Goal: Transaction & Acquisition: Register for event/course

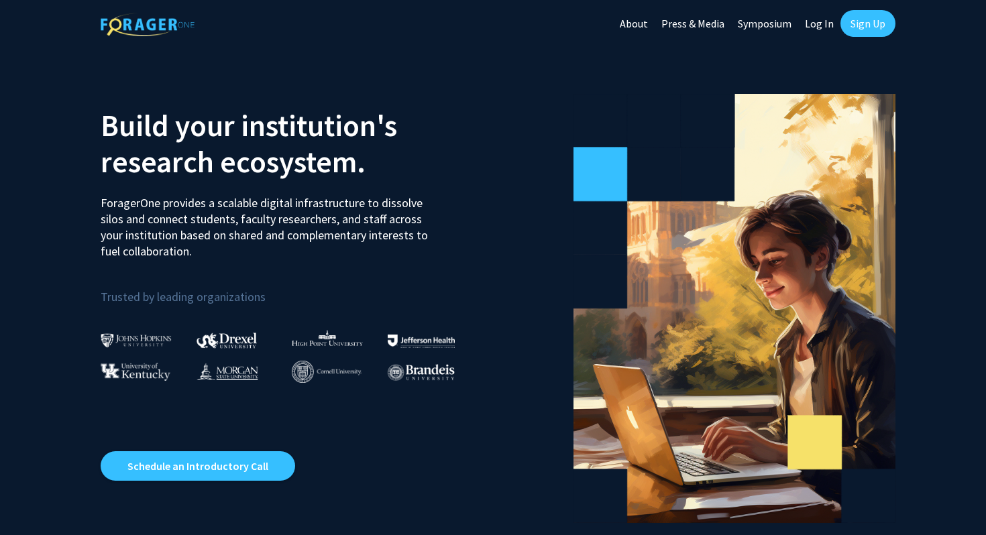
click at [863, 26] on link "Sign Up" at bounding box center [868, 23] width 55 height 27
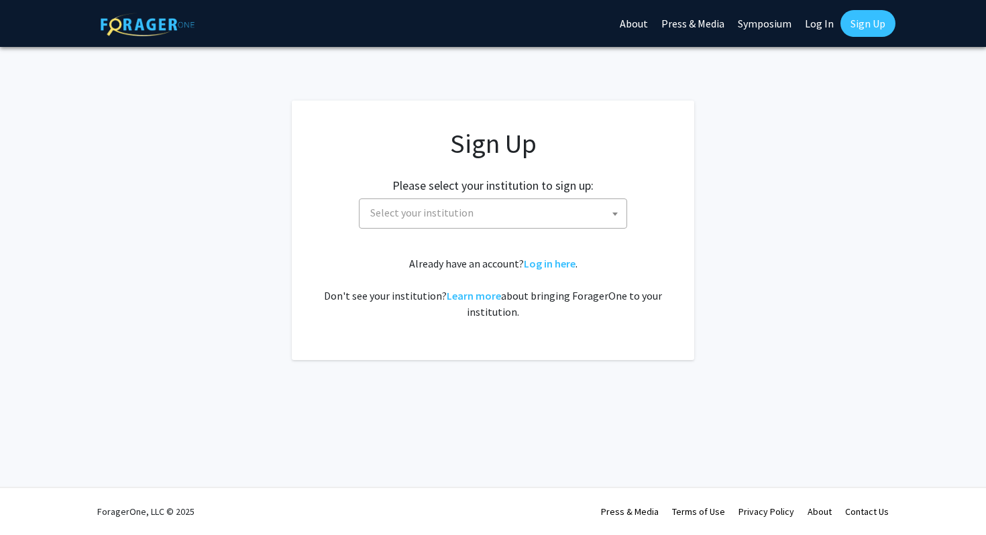
click at [518, 211] on span "Select your institution" at bounding box center [496, 213] width 262 height 28
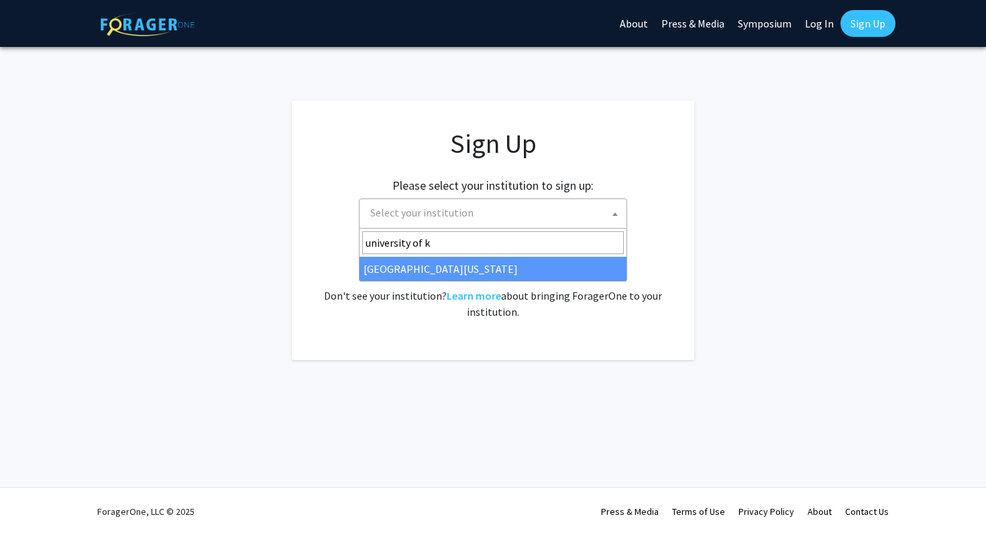
type input "university of k"
select select "13"
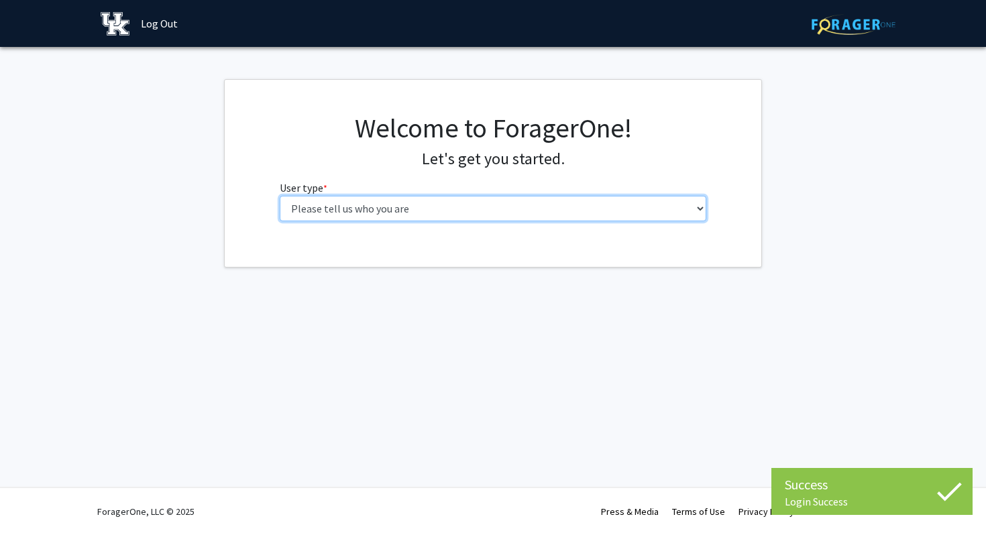
click at [538, 208] on select "Please tell us who you are Undergraduate Student Master's Student Doctoral Cand…" at bounding box center [493, 208] width 427 height 25
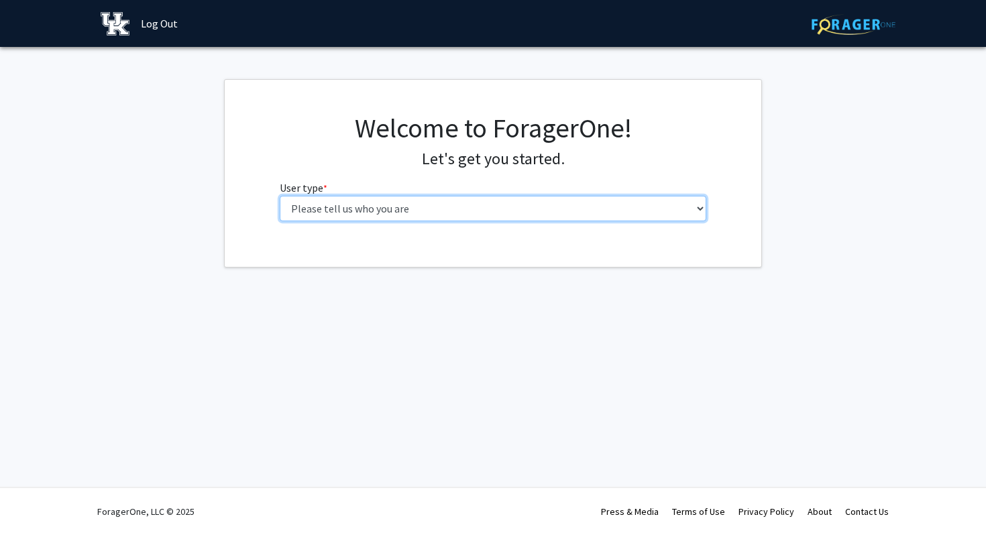
select select "1: undergrad"
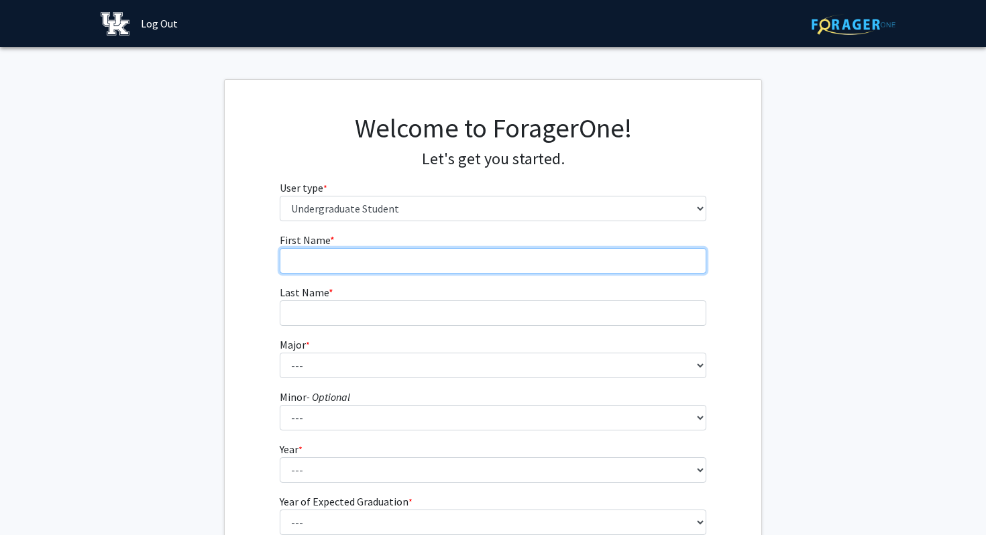
click at [416, 256] on input "First Name * required" at bounding box center [493, 260] width 427 height 25
type input "[PERSON_NAME]"
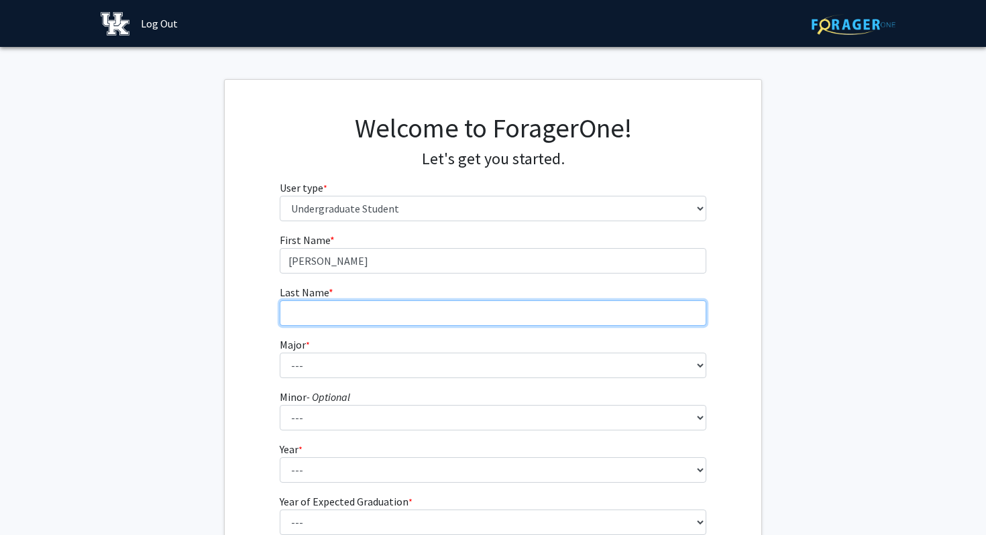
type input "[PERSON_NAME]"
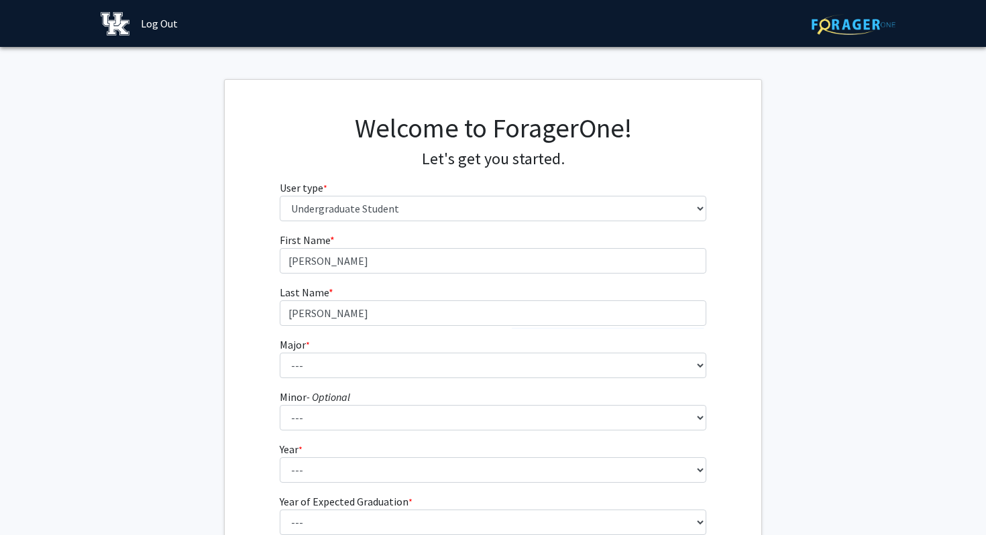
click at [323, 382] on form "First Name * required [PERSON_NAME] Last Name * required [PERSON_NAME] * requir…" at bounding box center [493, 395] width 427 height 327
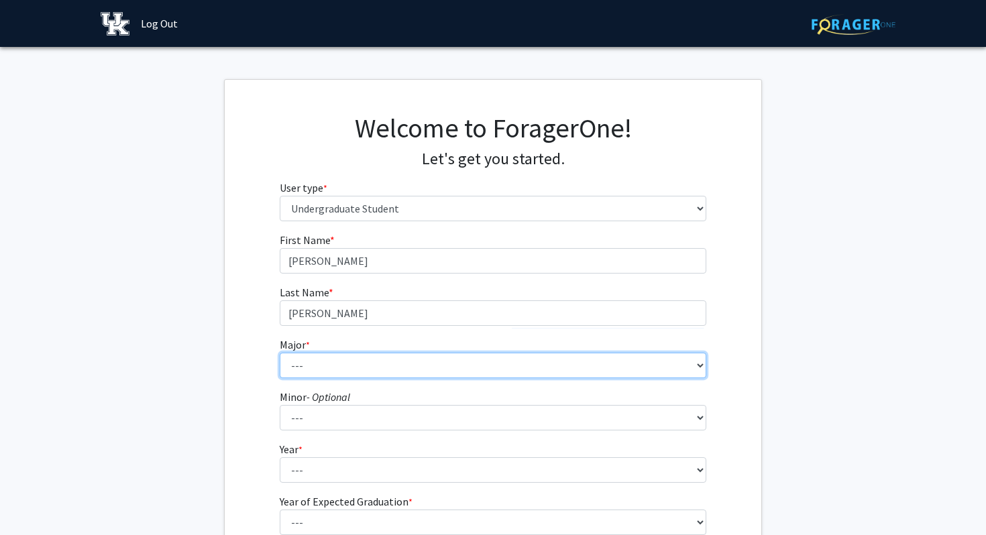
click at [323, 371] on select "--- Accounting Aerospace Engineering African American & Africana Studies Agricu…" at bounding box center [493, 365] width 427 height 25
select select "102: 939"
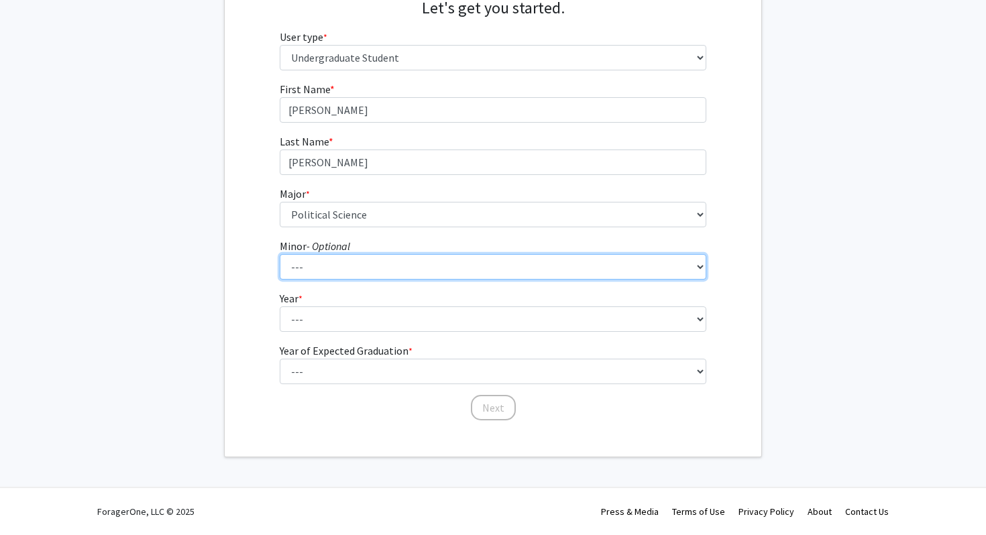
click at [327, 258] on select "--- African American & Africana Studies Agricultural Economics American Studies…" at bounding box center [493, 266] width 427 height 25
select select "63: 715"
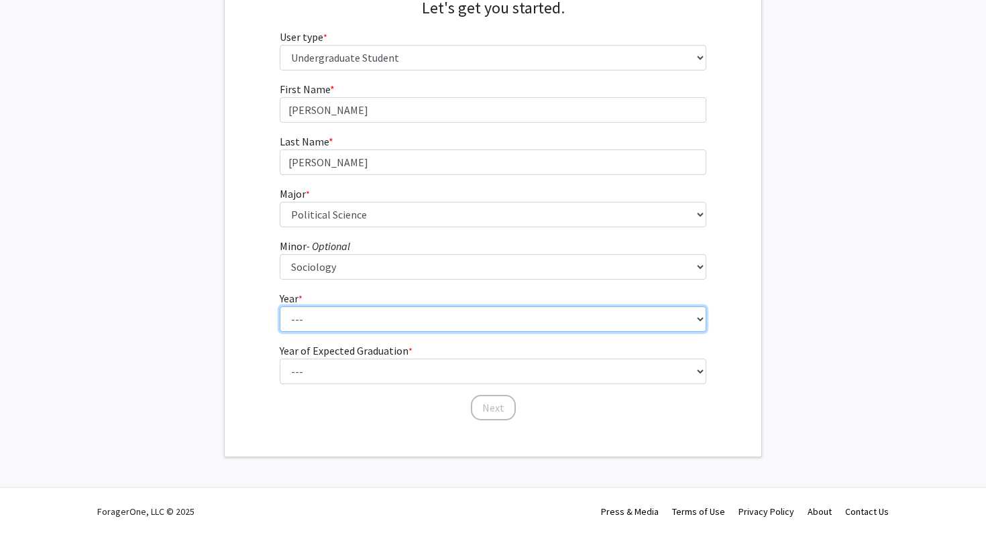
click at [317, 319] on select "--- First-year Sophomore Junior Senior Postbaccalaureate Certificate" at bounding box center [493, 319] width 427 height 25
select select "4: senior"
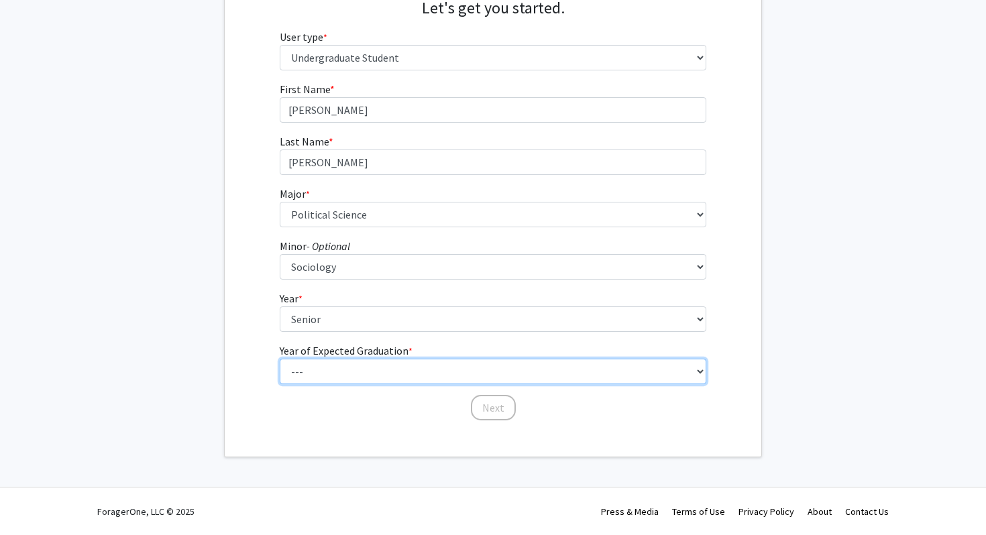
click at [320, 364] on select "--- 2025 2026 2027 2028 2029 2030 2031 2032 2033 2034" at bounding box center [493, 371] width 427 height 25
select select "2: 2026"
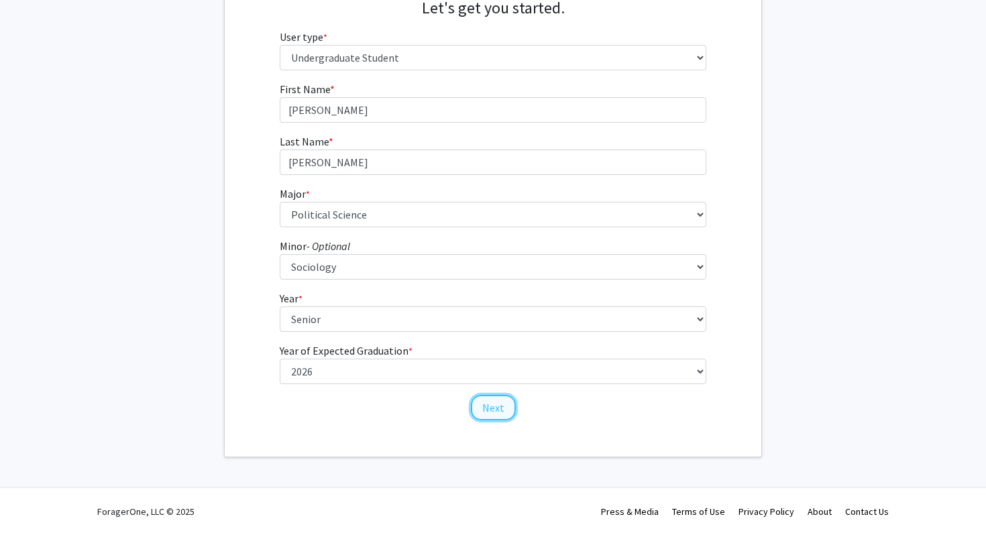
click at [491, 402] on button "Next" at bounding box center [493, 407] width 45 height 25
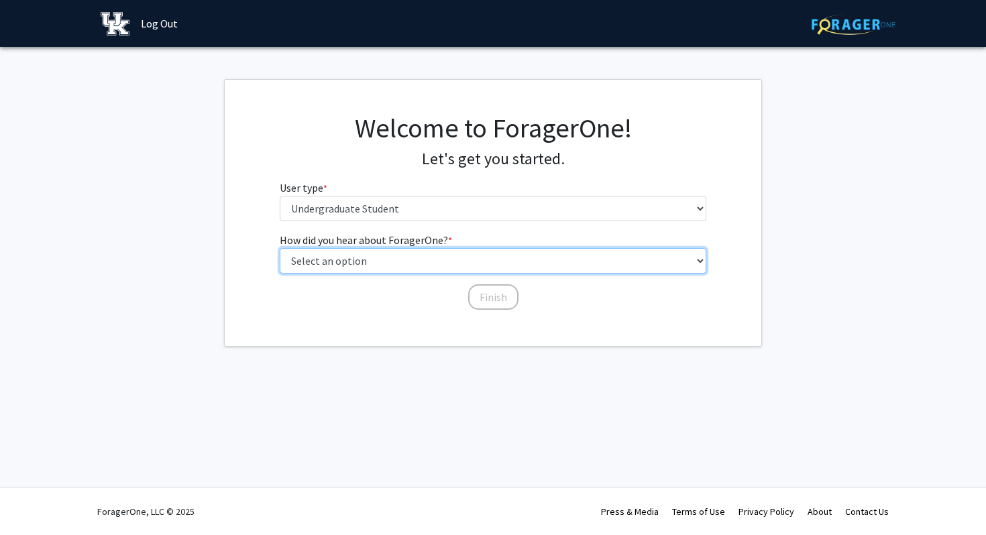
click at [366, 255] on select "Select an option Peer/student recommendation Faculty/staff recommendation Unive…" at bounding box center [493, 260] width 427 height 25
select select "2: faculty_recommendation"
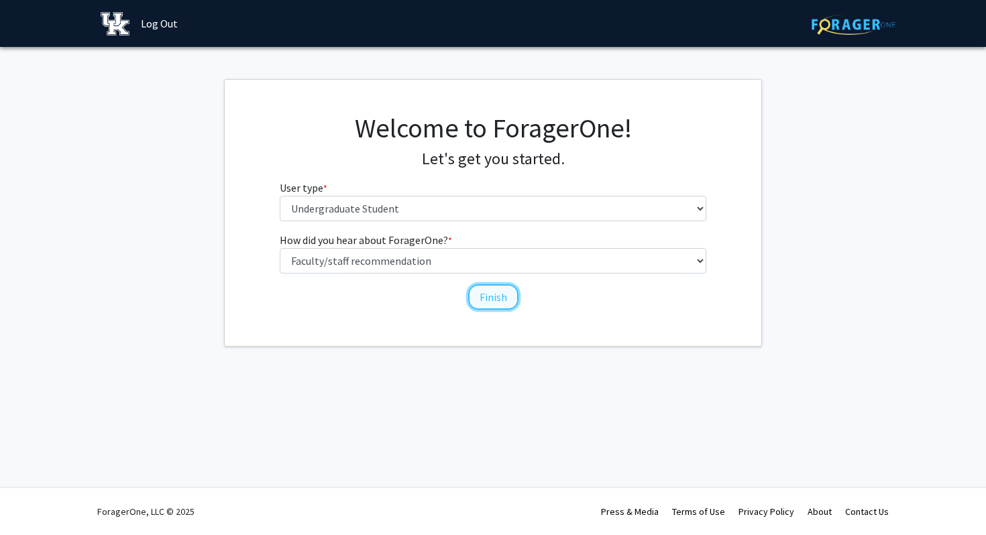
click at [502, 302] on button "Finish" at bounding box center [493, 297] width 50 height 25
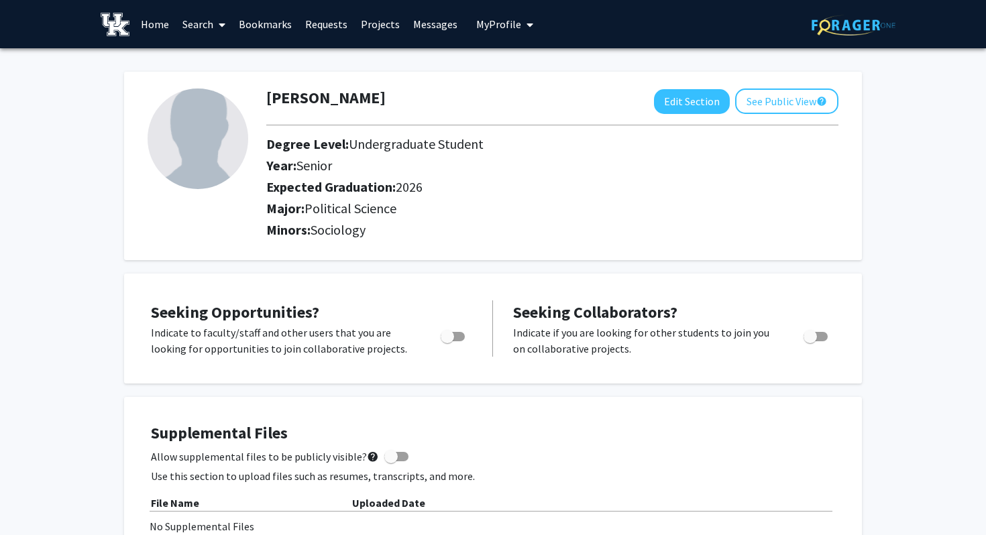
click at [197, 20] on link "Search" at bounding box center [204, 24] width 56 height 47
click at [374, 23] on link "Projects" at bounding box center [380, 24] width 52 height 47
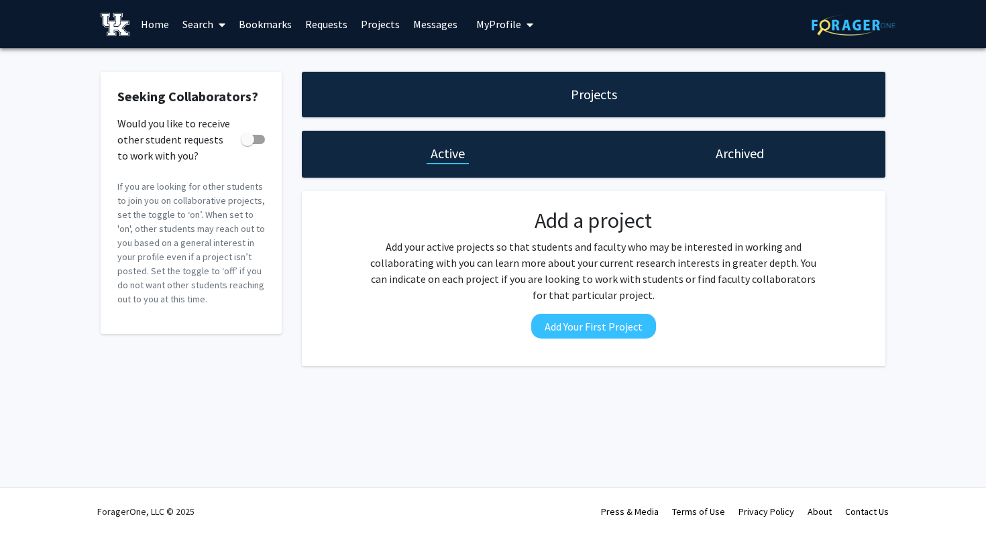
click at [255, 30] on link "Bookmarks" at bounding box center [265, 24] width 66 height 47
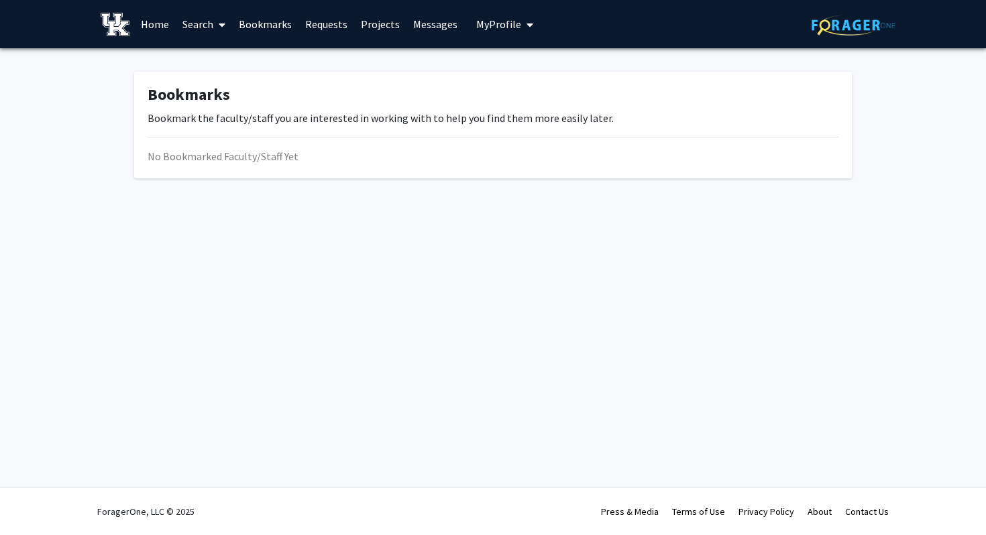
click at [155, 19] on link "Home" at bounding box center [155, 24] width 42 height 47
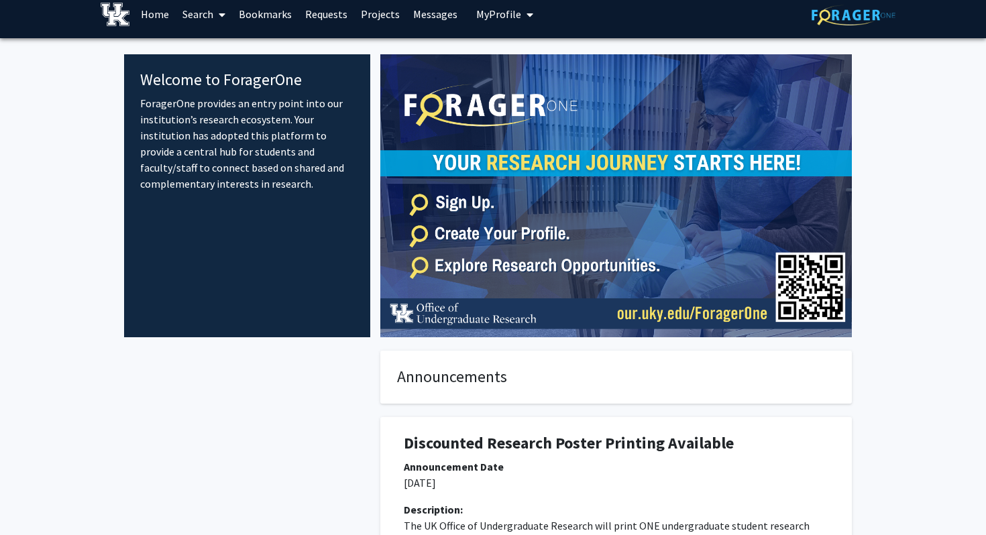
scroll to position [13, 0]
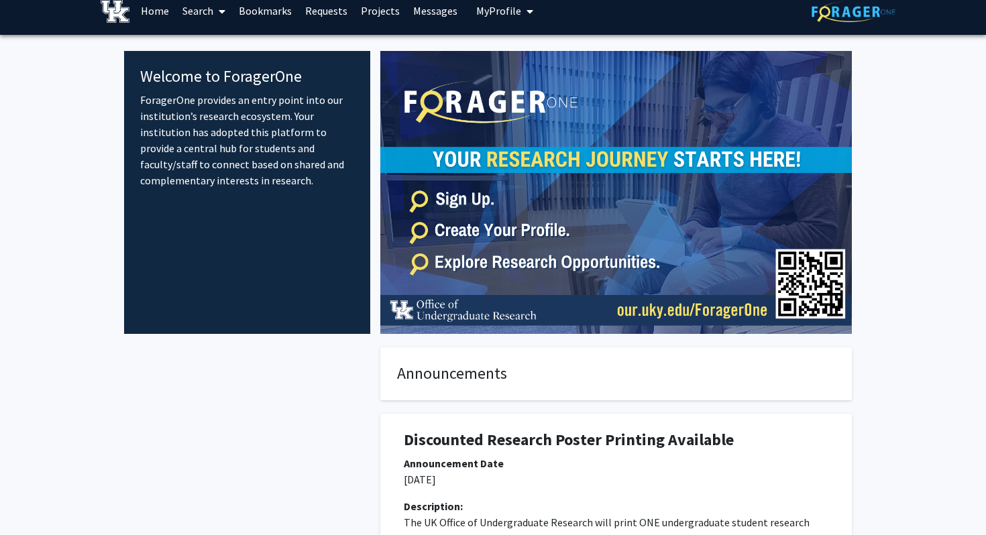
click at [372, 12] on link "Projects" at bounding box center [380, 10] width 52 height 47
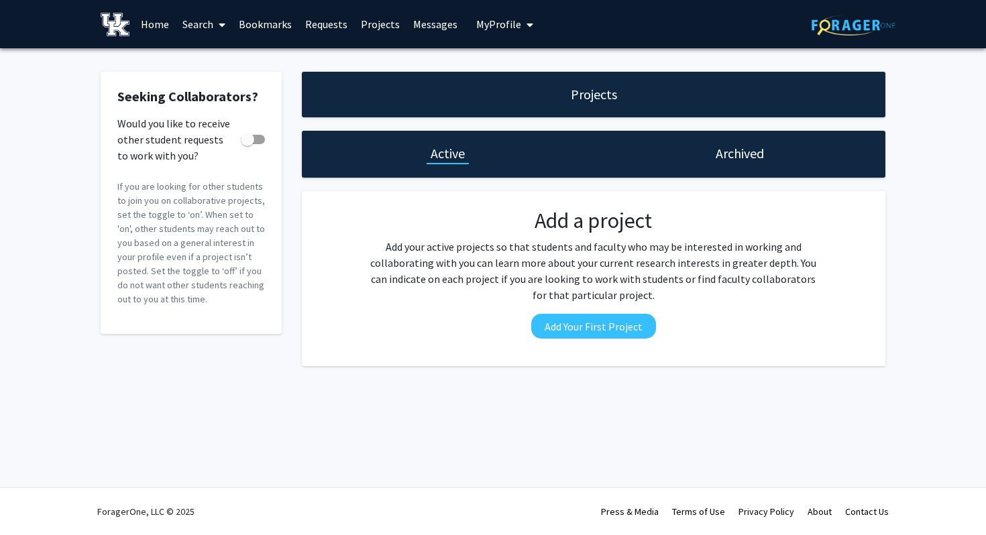
click at [342, 21] on link "Requests" at bounding box center [327, 24] width 56 height 47
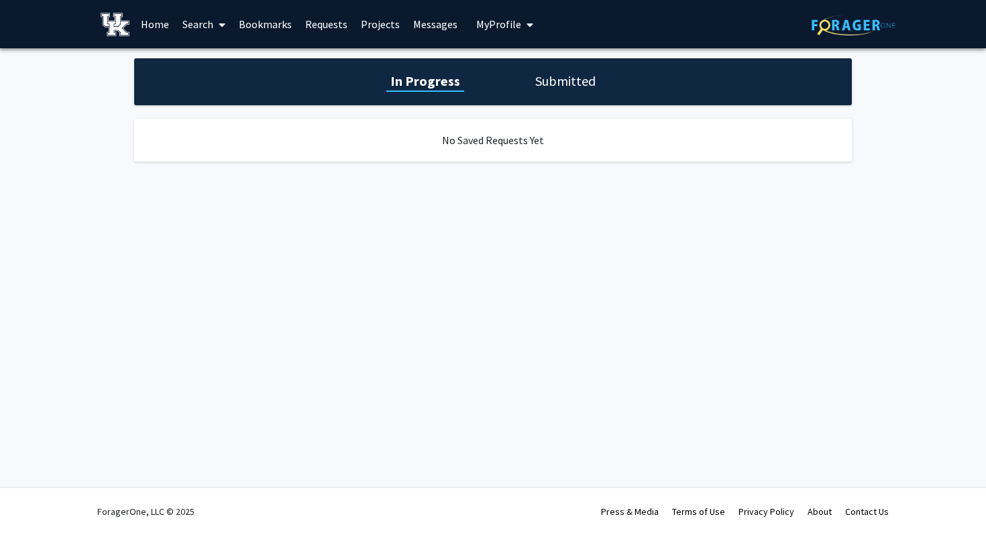
click at [290, 21] on link "Bookmarks" at bounding box center [265, 24] width 66 height 47
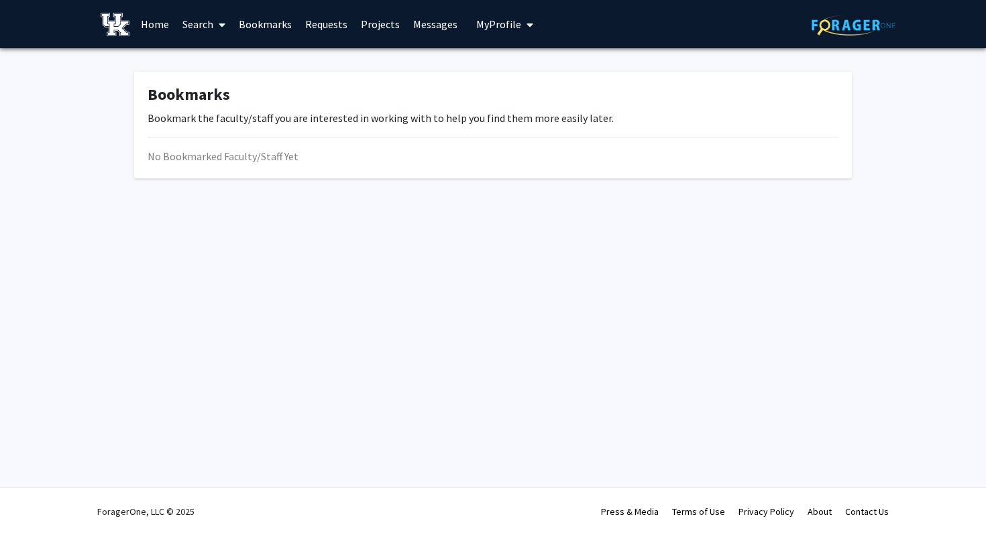
click at [205, 26] on link "Search" at bounding box center [204, 24] width 56 height 47
click at [210, 64] on span "Faculty/Staff" at bounding box center [225, 61] width 99 height 27
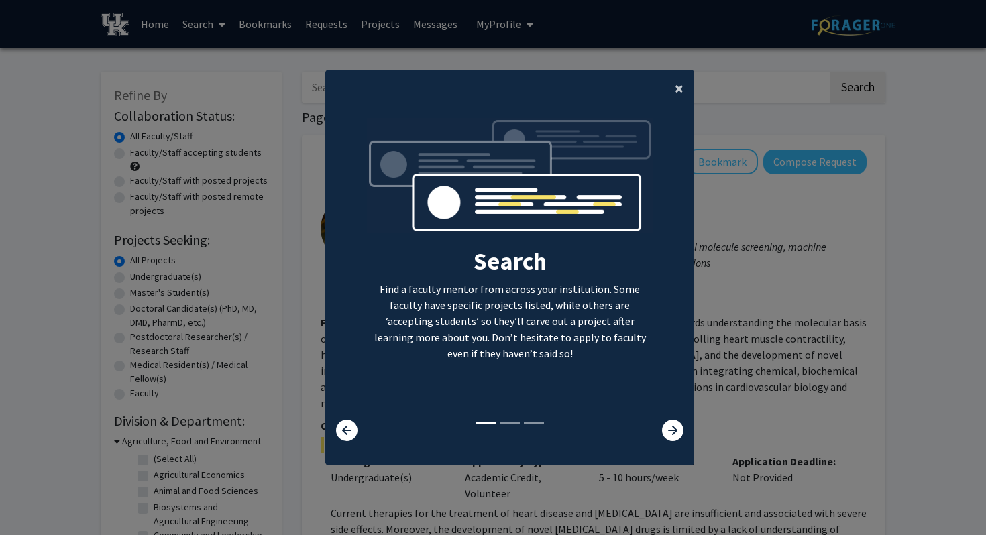
click at [684, 89] on button "×" at bounding box center [679, 89] width 30 height 38
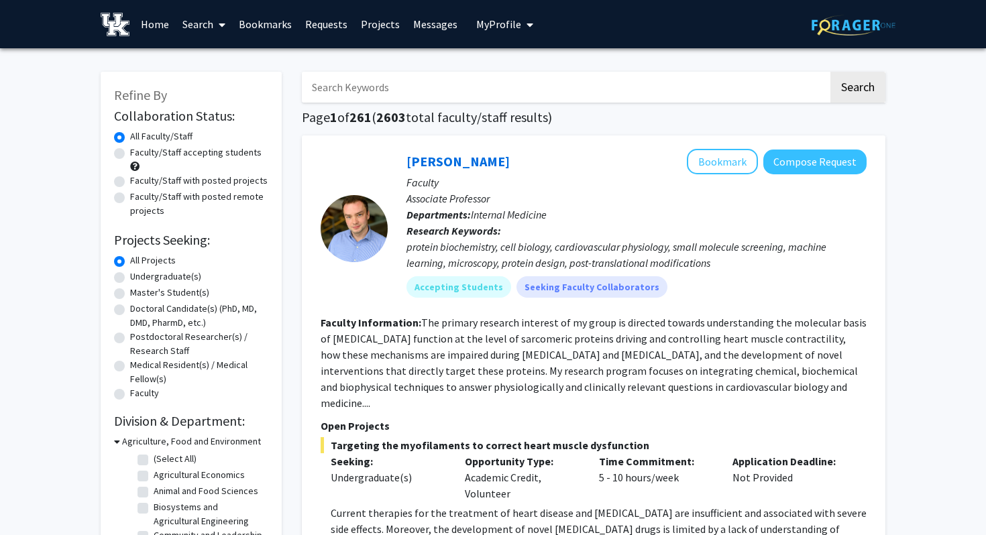
click at [166, 154] on label "Faculty/Staff accepting students" at bounding box center [196, 153] width 132 height 14
click at [139, 154] on input "Faculty/Staff accepting students" at bounding box center [134, 150] width 9 height 9
radio input "true"
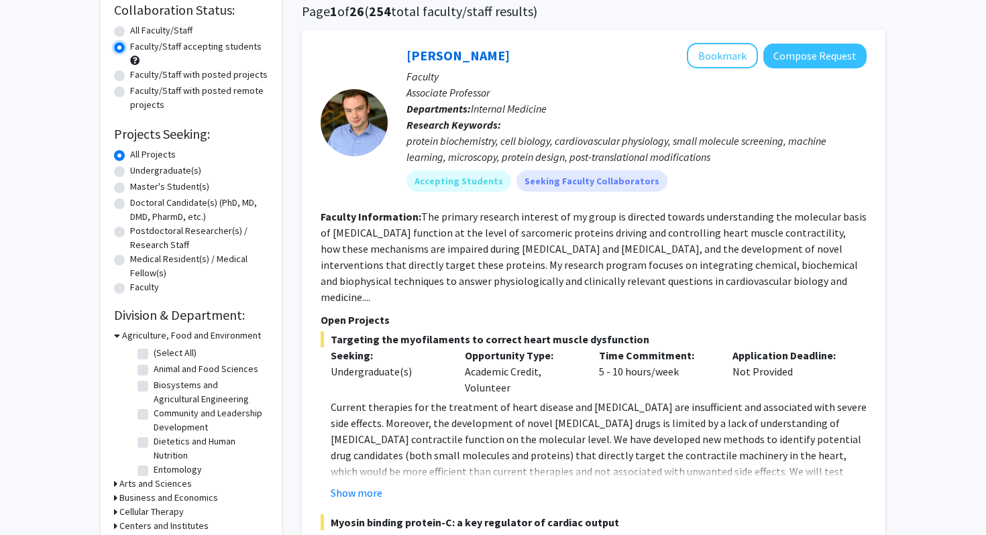
scroll to position [109, 0]
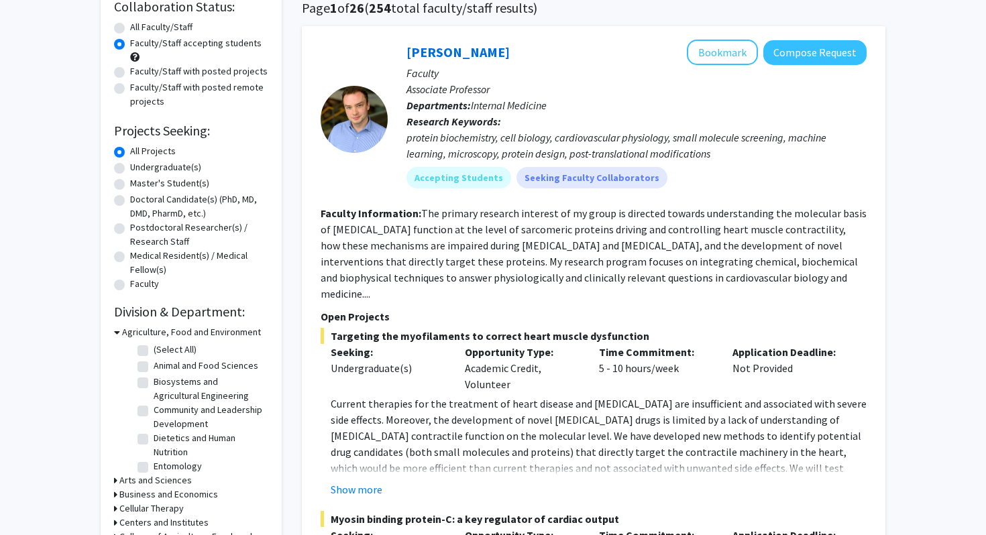
click at [130, 166] on label "Undergraduate(s)" at bounding box center [165, 167] width 71 height 14
click at [130, 166] on input "Undergraduate(s)" at bounding box center [134, 164] width 9 height 9
radio input "true"
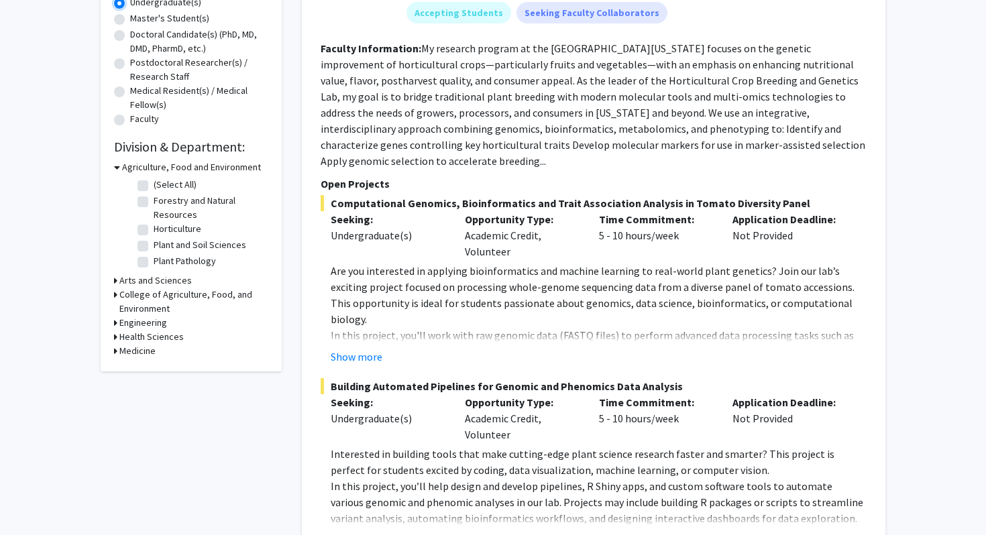
scroll to position [276, 0]
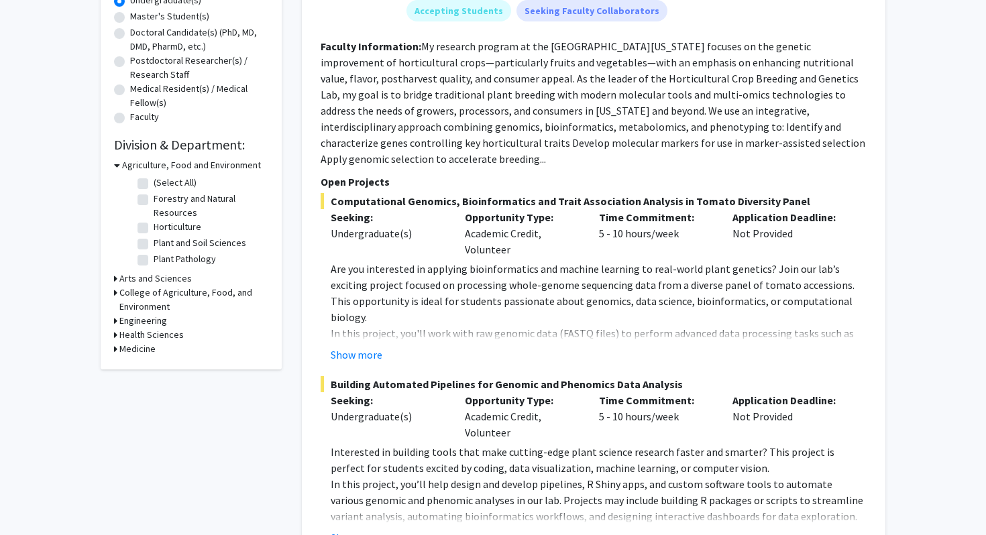
click at [172, 280] on h3 "Arts and Sciences" at bounding box center [155, 279] width 72 height 14
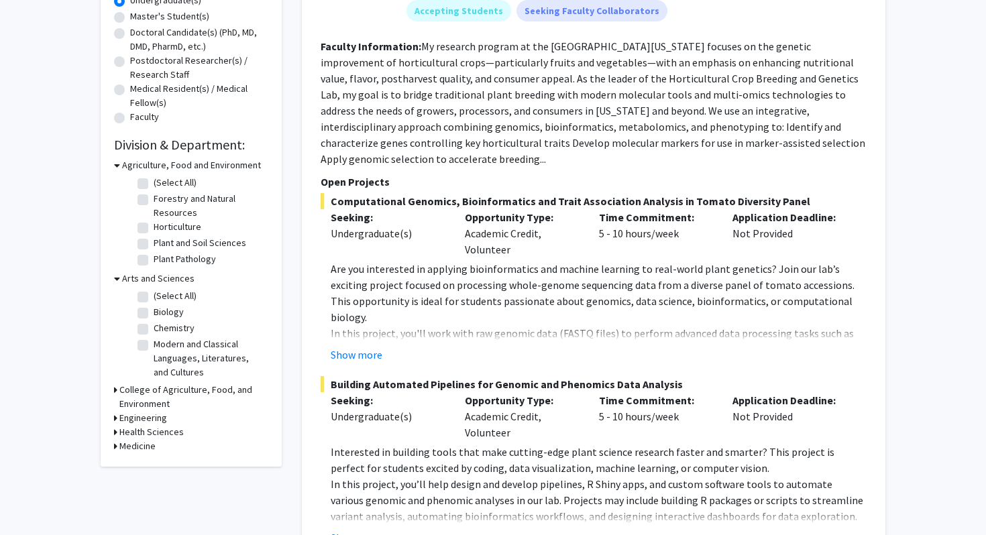
scroll to position [0, 0]
